Goal: Task Accomplishment & Management: Complete application form

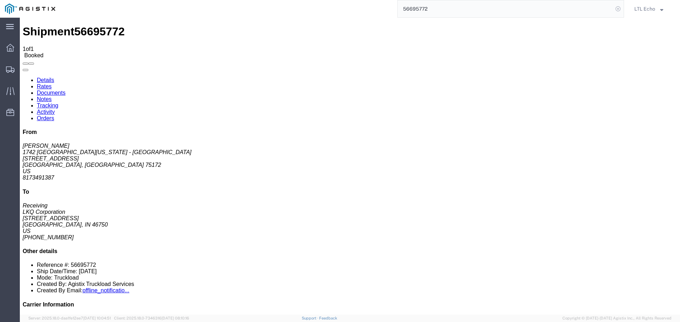
click at [617, 8] on icon at bounding box center [618, 9] width 10 height 10
click at [594, 6] on agx-global-search at bounding box center [510, 9] width 227 height 18
click at [617, 9] on icon at bounding box center [618, 9] width 10 height 10
click at [440, 10] on input "search" at bounding box center [505, 8] width 215 height 17
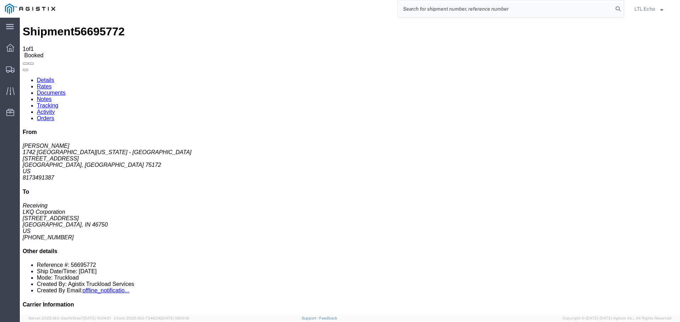
paste input "56699196"
type input "56699196"
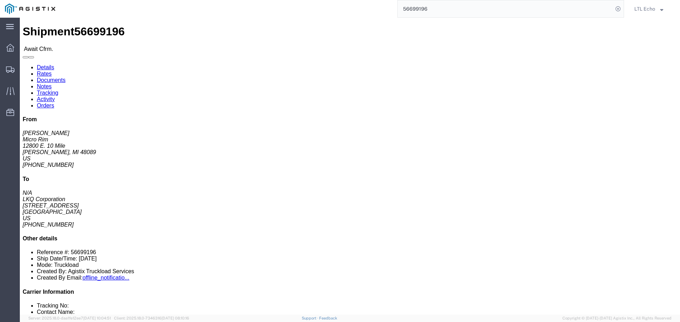
click link "Rates"
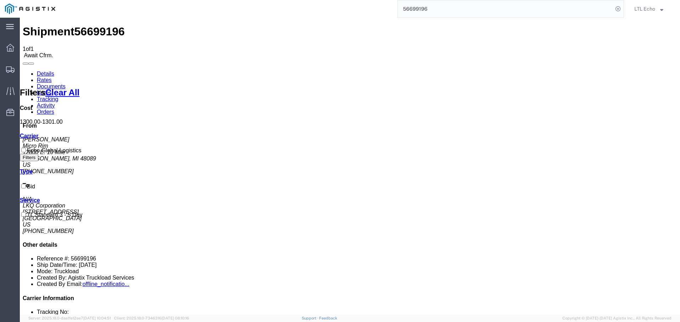
click at [45, 71] on link "Details" at bounding box center [45, 74] width 17 height 6
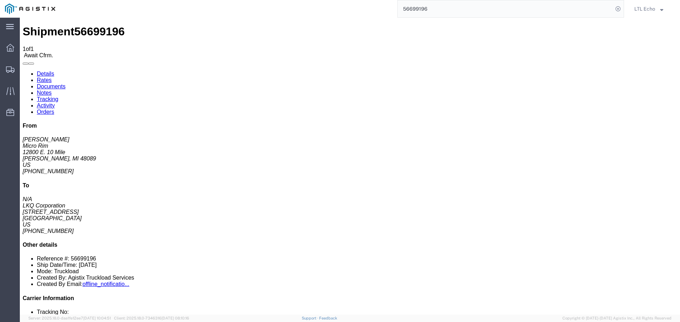
drag, startPoint x: 66, startPoint y: 104, endPoint x: 5, endPoint y: 104, distance: 61.2
click div "Ship From Micro Rim ([PERSON_NAME]) [STREET_ADDRESS] [PHONE_NUMBER] [EMAIL_ADDR…"
copy address "[EMAIL_ADDRESS][DOMAIN_NAME]"
click div "Shipment Detail Ship From Micro Rim ([PERSON_NAME]) [STREET_ADDRESS] [PHONE_NUM…"
click b "KE079448"
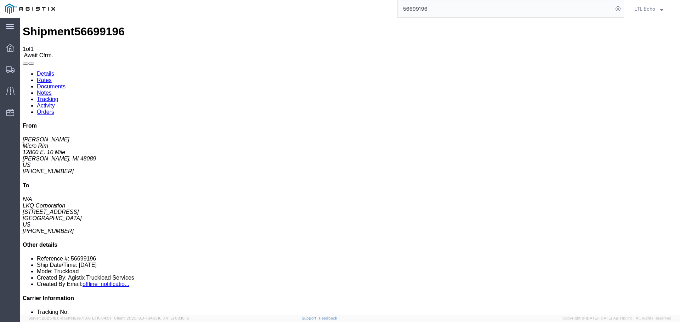
click b "KE079448"
copy b "KE079448"
click link "Confirm"
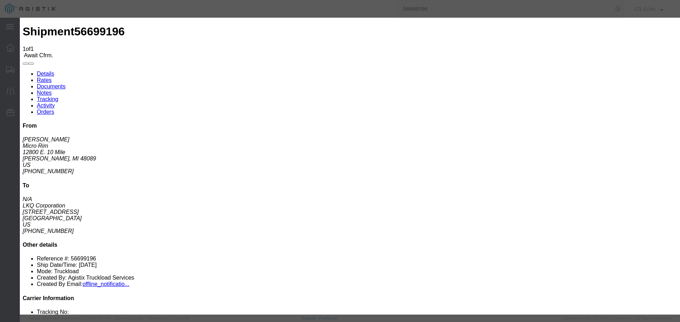
drag, startPoint x: 236, startPoint y: 72, endPoint x: 249, endPoint y: 87, distance: 20.4
click div
click input "checkbox"
checkbox input "true"
type input "LTL Echo"
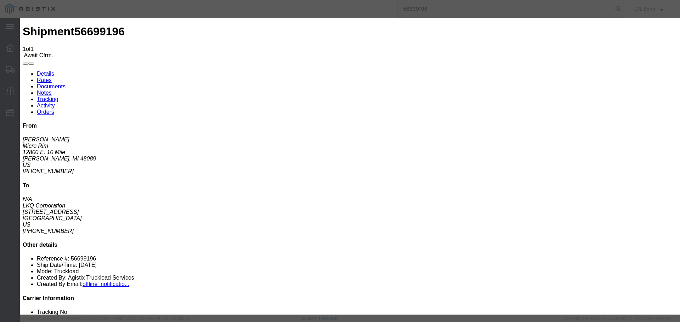
type input "+ 8005116111"
drag, startPoint x: 238, startPoint y: 71, endPoint x: 247, endPoint y: 85, distance: 16.3
click input "text"
type input "64155416"
click button "Submit"
